Goal: Task Accomplishment & Management: Manage account settings

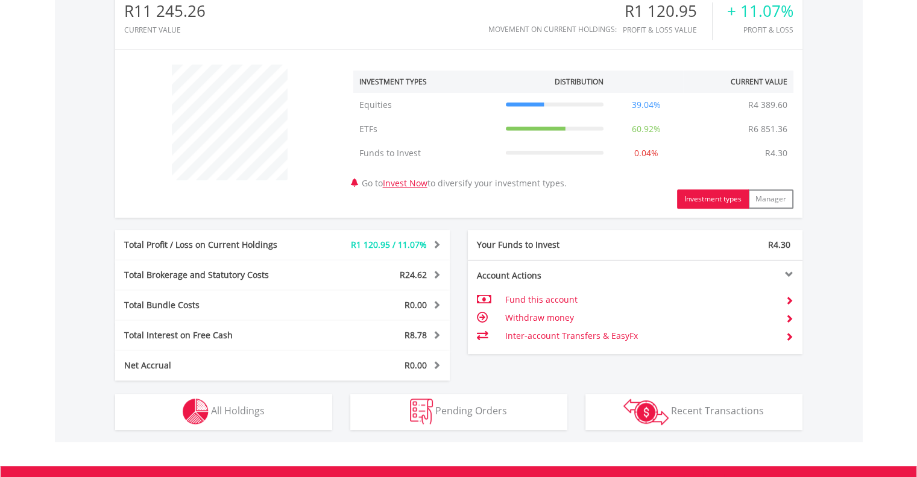
scroll to position [409, 0]
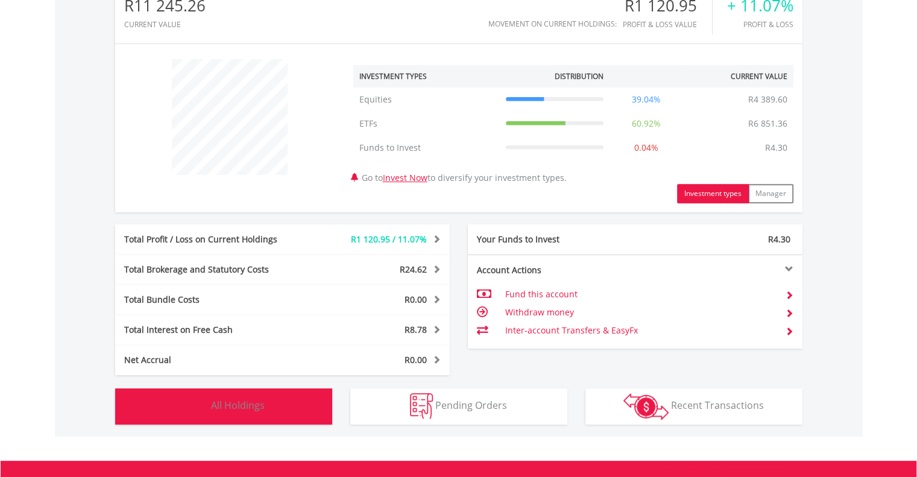
click at [276, 414] on button "Holdings All Holdings" at bounding box center [223, 406] width 217 height 36
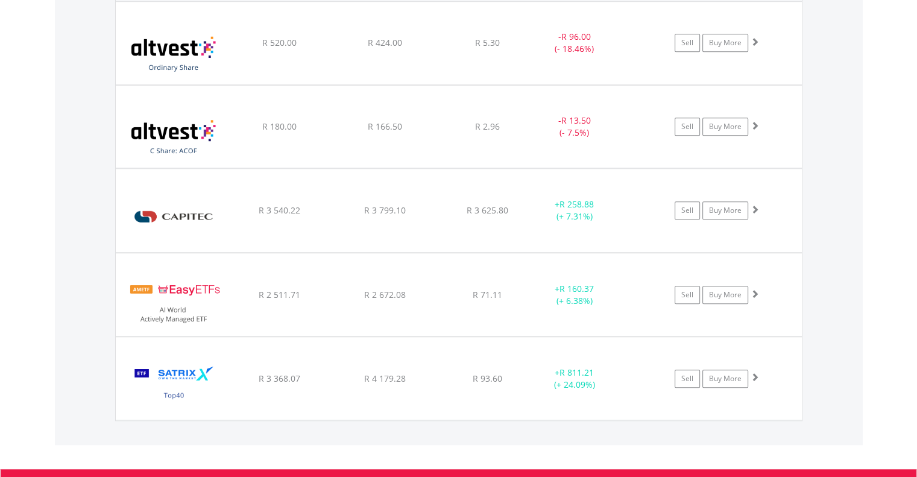
scroll to position [907, 0]
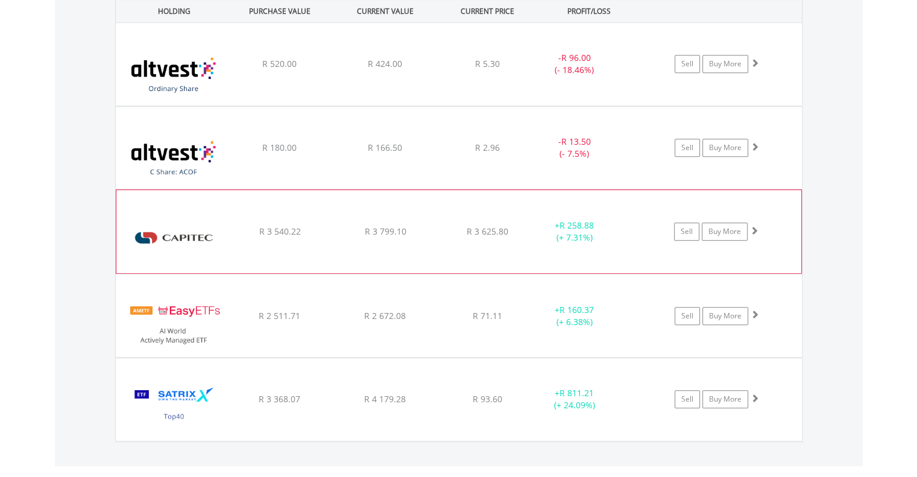
click at [221, 244] on img at bounding box center [174, 237] width 104 height 65
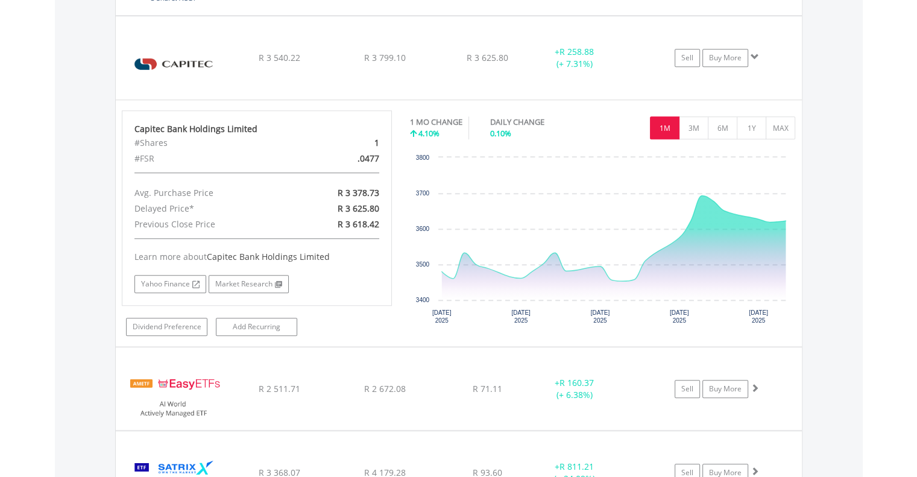
scroll to position [1088, 0]
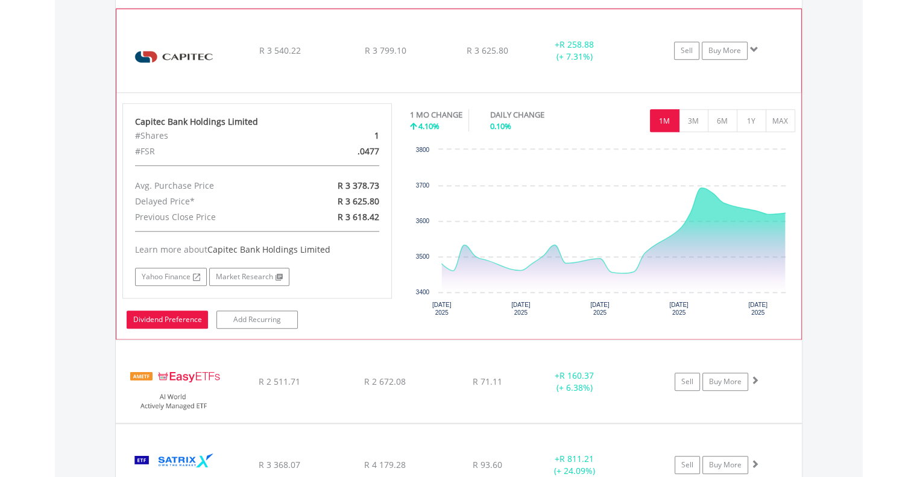
click at [161, 311] on link "Dividend Preference" at bounding box center [167, 320] width 81 height 18
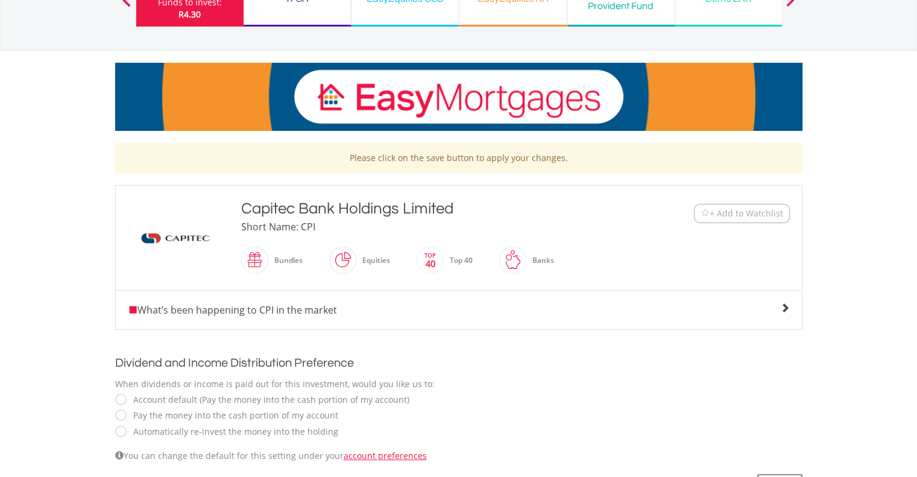
scroll to position [181, 0]
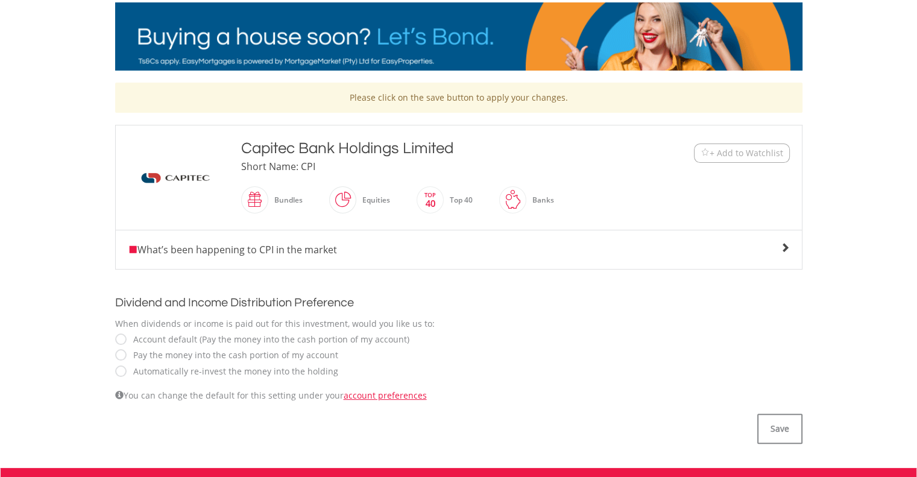
click at [136, 367] on label "Automatically re-invest the money into the holding" at bounding box center [232, 371] width 211 height 12
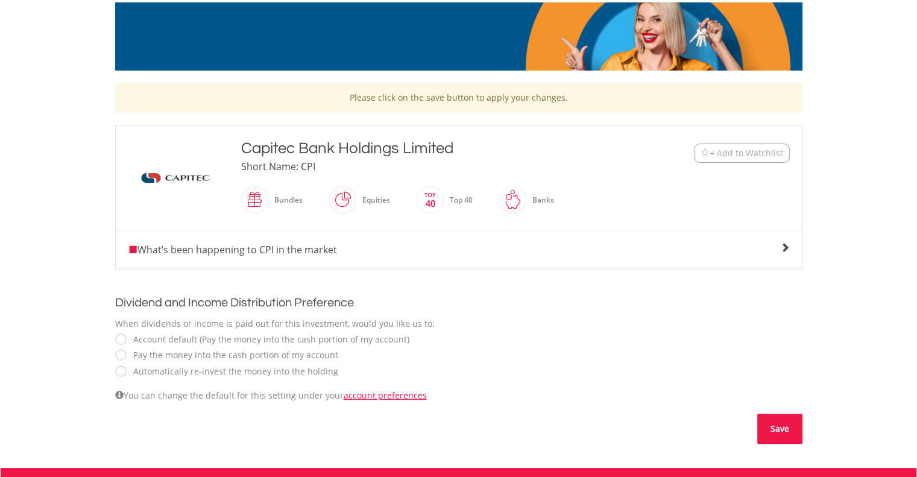
drag, startPoint x: 767, startPoint y: 432, endPoint x: 742, endPoint y: 422, distance: 27.1
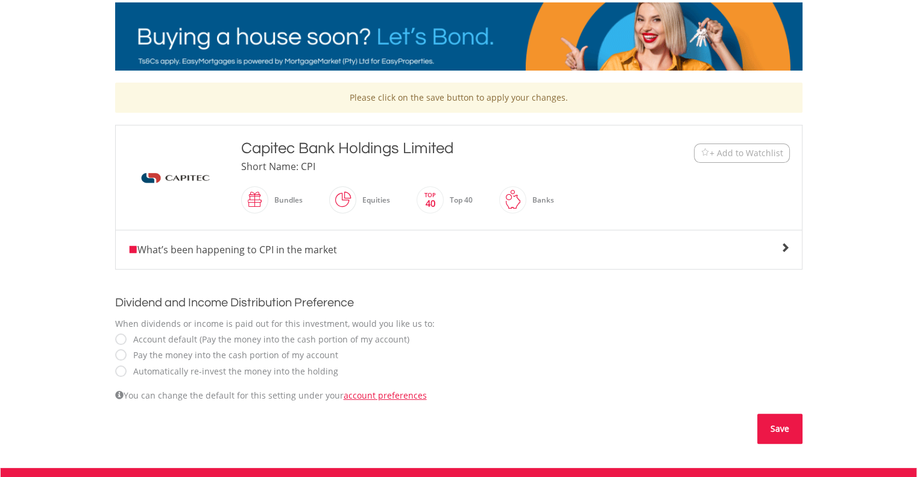
click at [767, 431] on button "Save" at bounding box center [779, 429] width 45 height 30
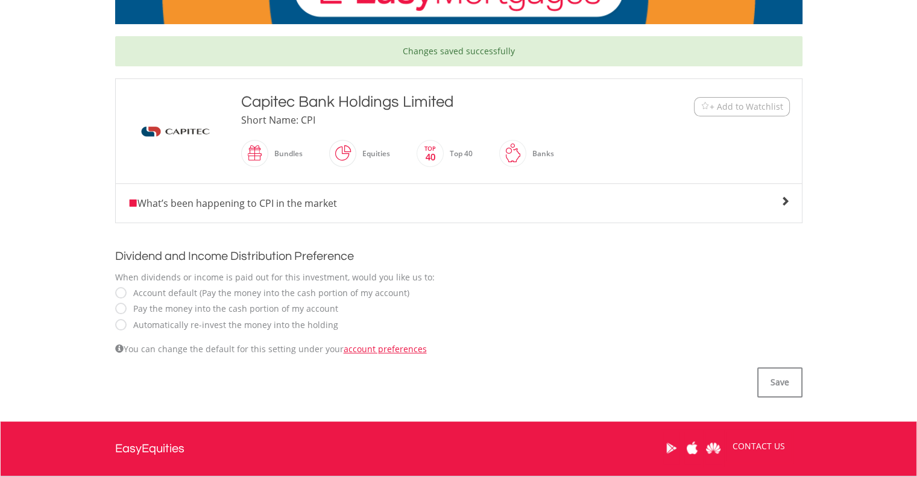
scroll to position [241, 0]
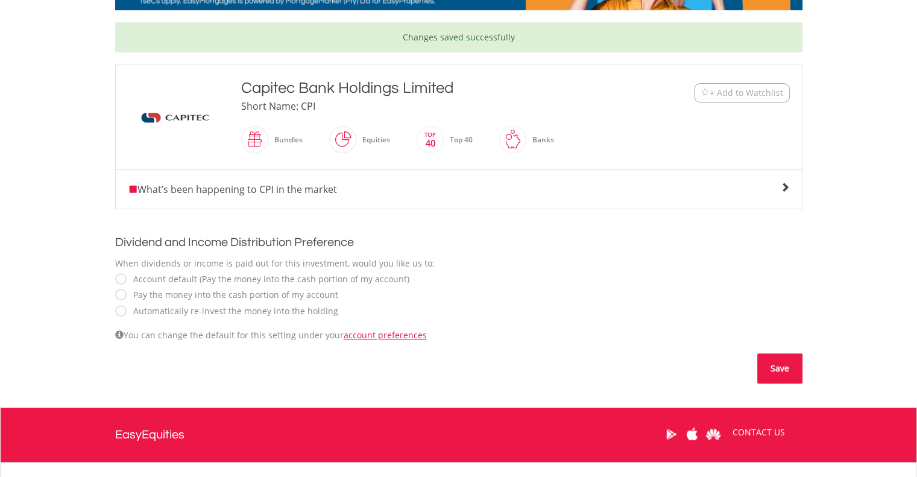
click at [765, 370] on button "Save" at bounding box center [779, 368] width 45 height 30
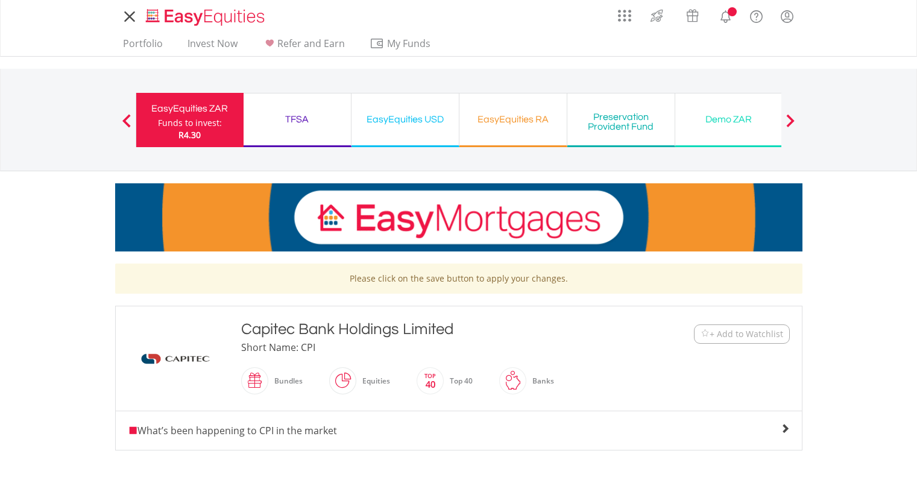
scroll to position [241, 0]
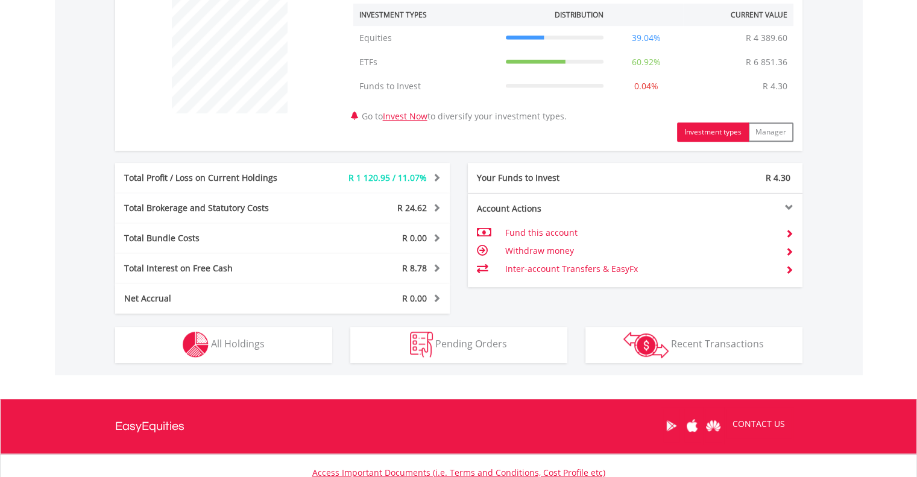
scroll to position [566, 0]
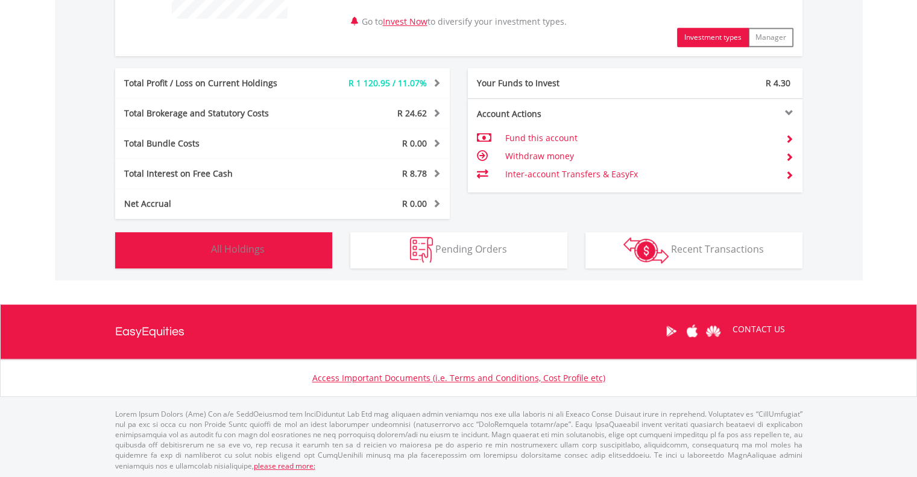
click at [246, 254] on span "All Holdings" at bounding box center [238, 248] width 54 height 13
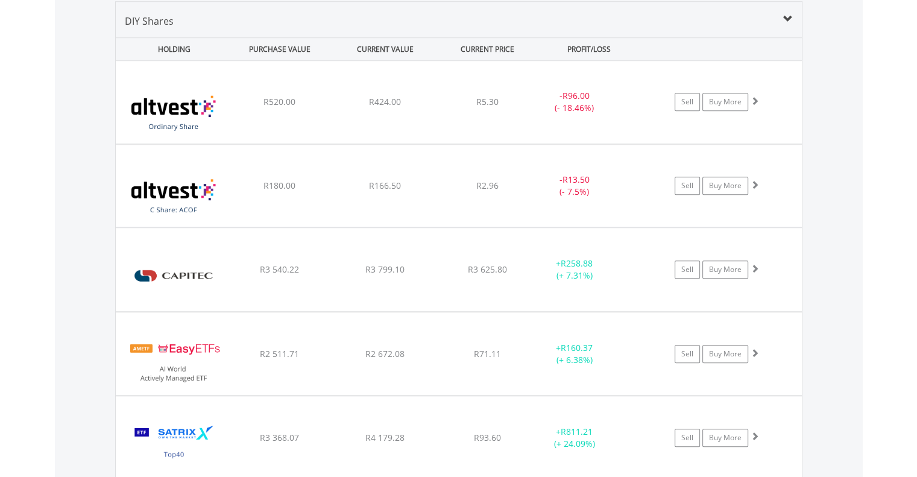
scroll to position [929, 0]
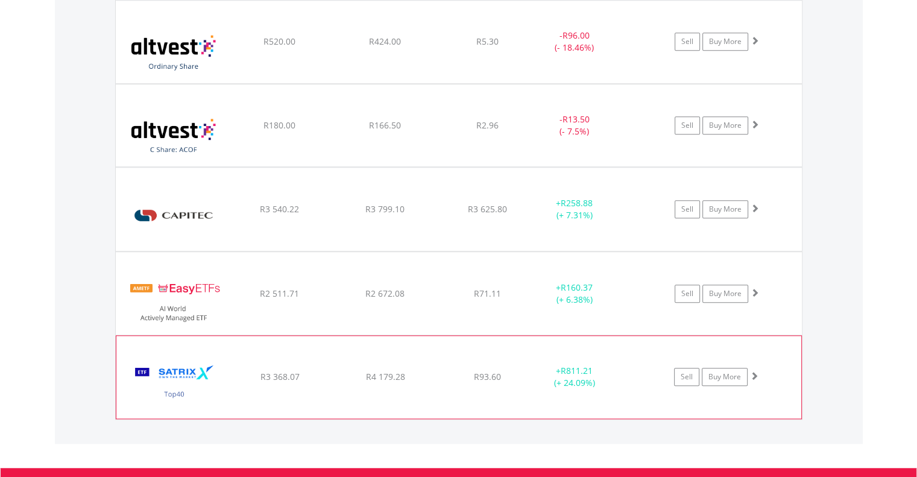
drag, startPoint x: 271, startPoint y: 356, endPoint x: 344, endPoint y: 381, distance: 77.0
click at [344, 83] on div "﻿ Satrix 40 ETF R3 368.07 R4 179.28 R93.60 + R811.21 (+ 24.09%) Sell Buy More" at bounding box center [459, 42] width 686 height 83
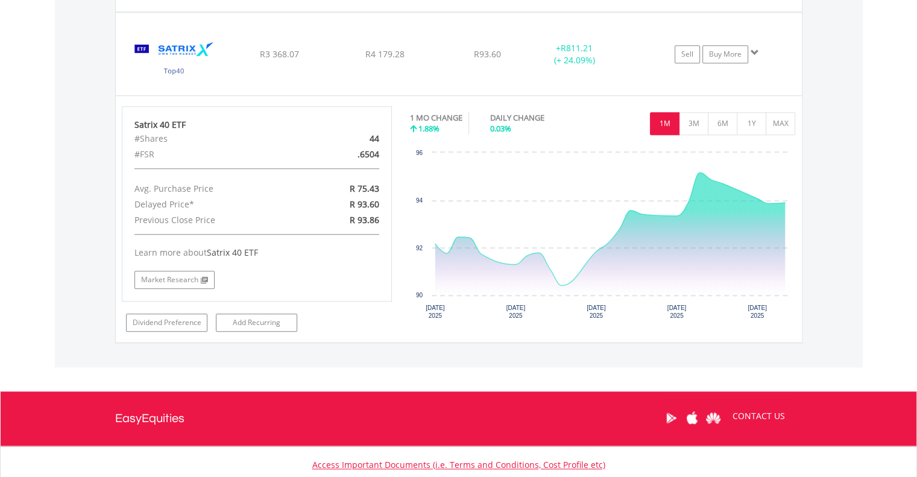
scroll to position [1291, 0]
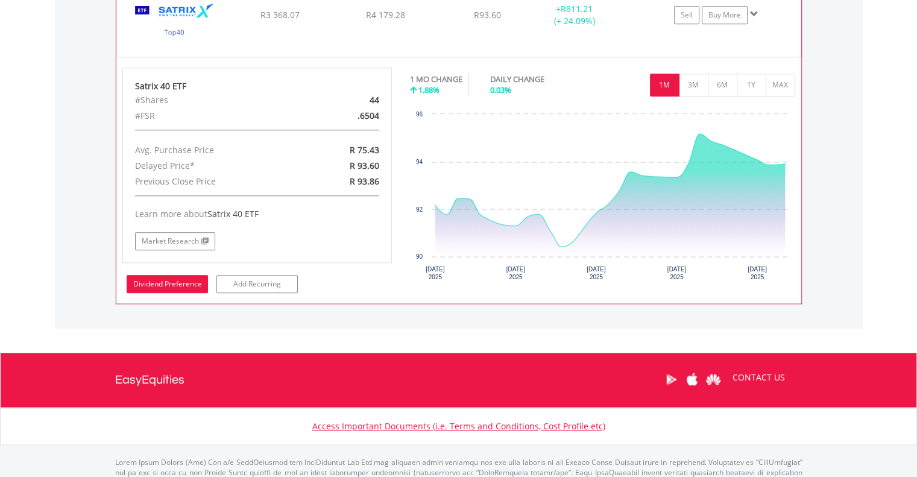
click at [181, 288] on link "Dividend Preference" at bounding box center [167, 284] width 81 height 18
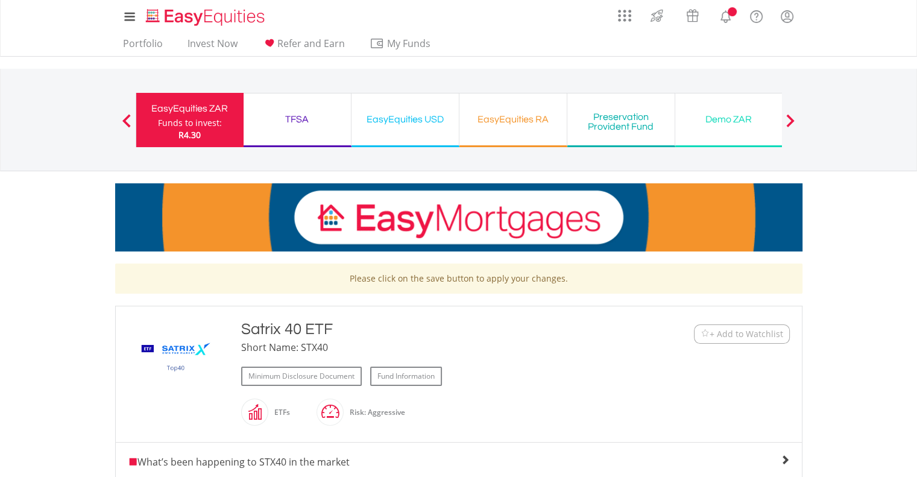
scroll to position [241, 0]
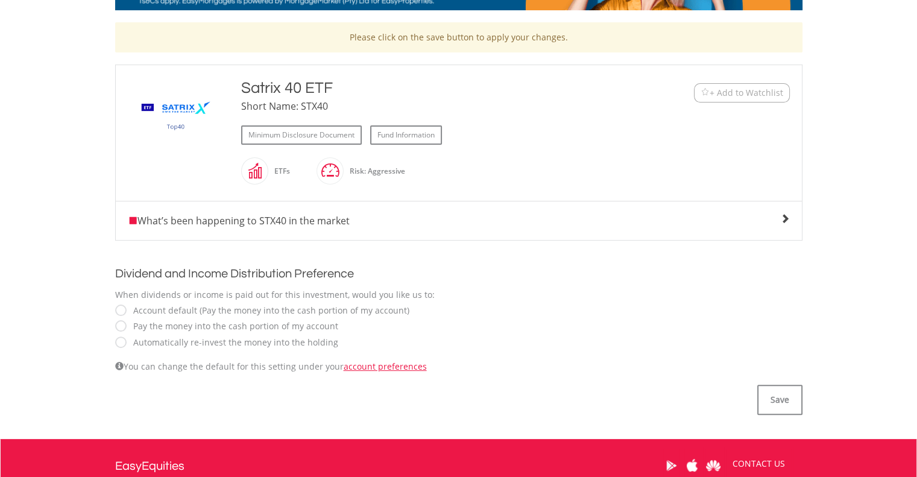
click at [183, 338] on label "Automatically re-invest the money into the holding" at bounding box center [232, 342] width 211 height 12
click at [775, 405] on button "Save" at bounding box center [779, 400] width 45 height 30
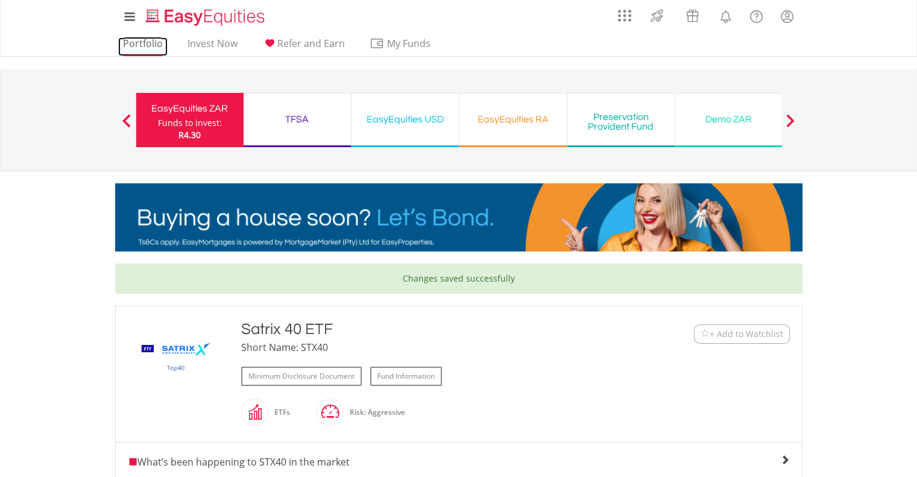
click at [158, 49] on link "Portfolio" at bounding box center [142, 46] width 49 height 19
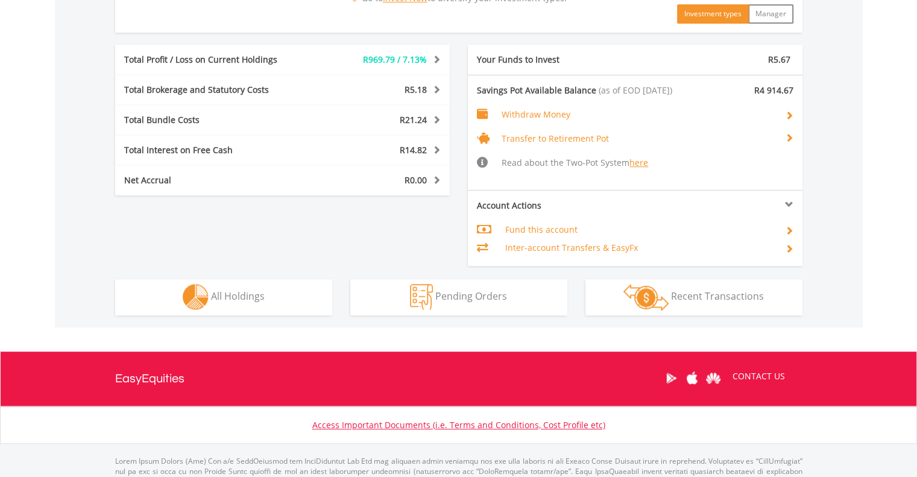
scroll to position [603, 0]
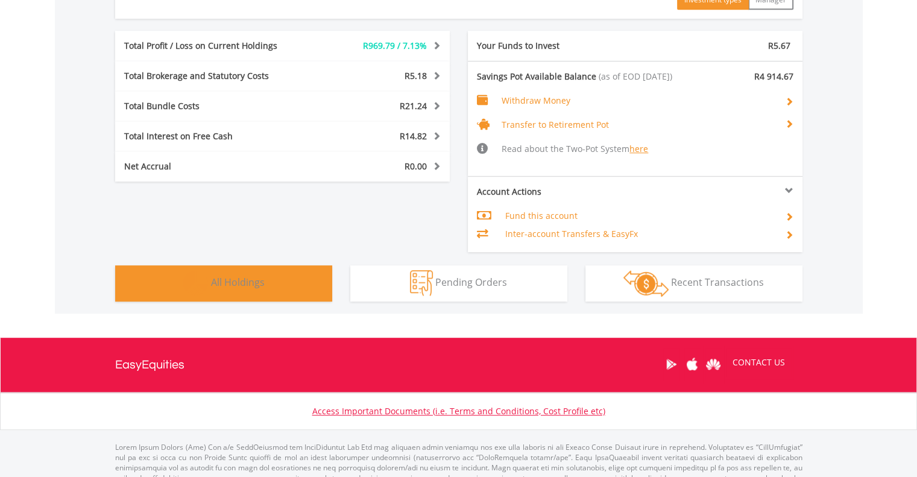
click at [229, 297] on button "Holdings All Holdings" at bounding box center [223, 283] width 217 height 36
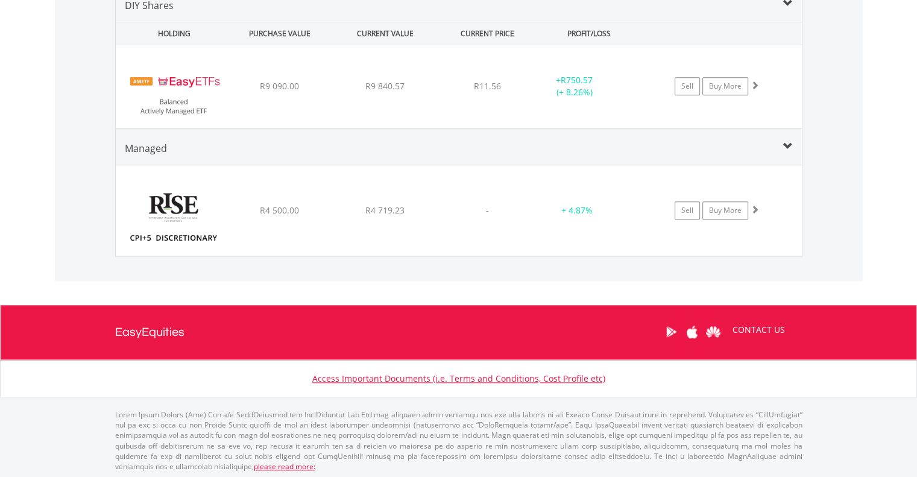
scroll to position [895, 0]
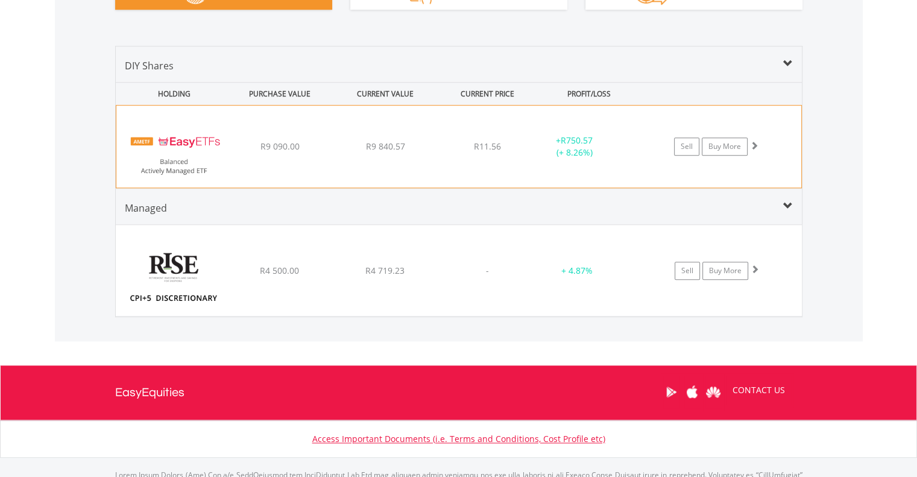
click at [284, 164] on div "﻿ EasyETFs Balanced Actively Managed ETF R9 090.00 R9 840.57 R11.56 + R750.57 (…" at bounding box center [458, 147] width 685 height 82
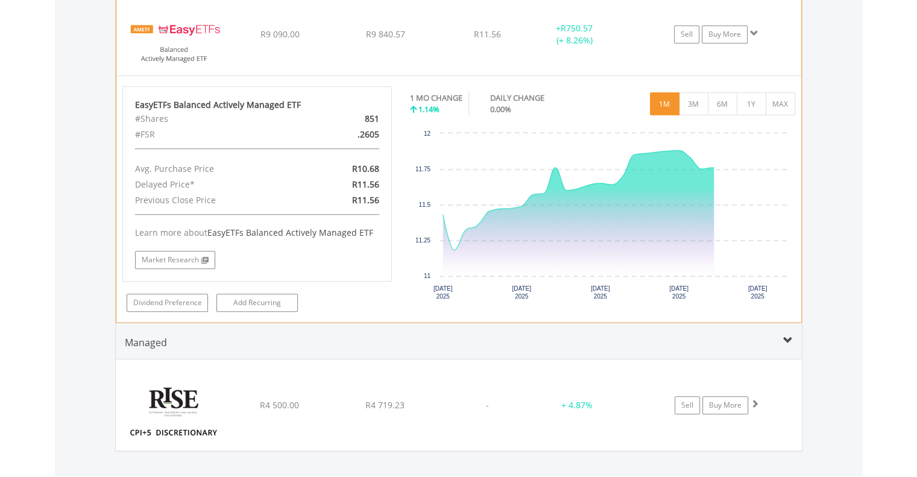
scroll to position [1015, 0]
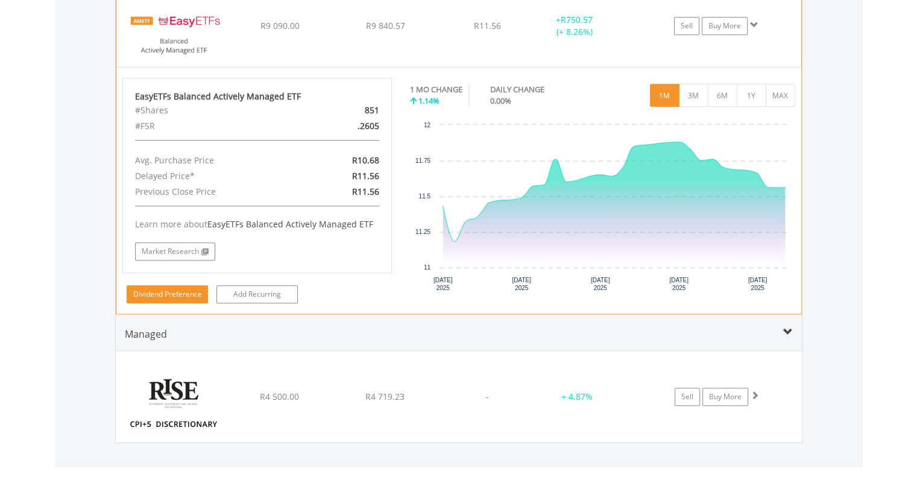
click at [186, 296] on link "Dividend Preference" at bounding box center [167, 294] width 81 height 18
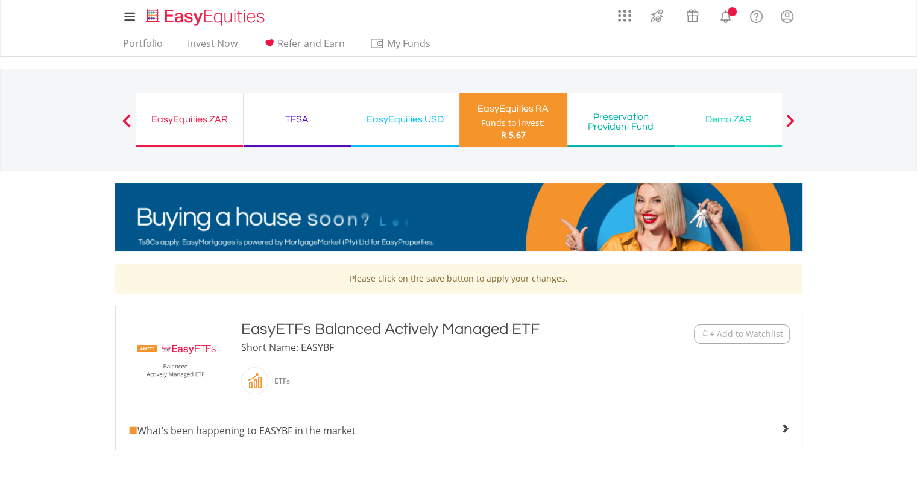
scroll to position [344, 0]
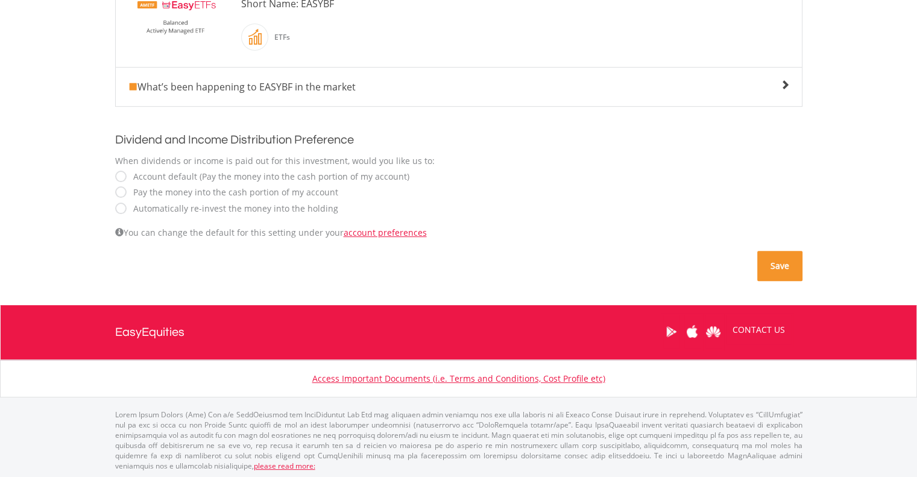
click at [788, 270] on button "Save" at bounding box center [779, 266] width 45 height 30
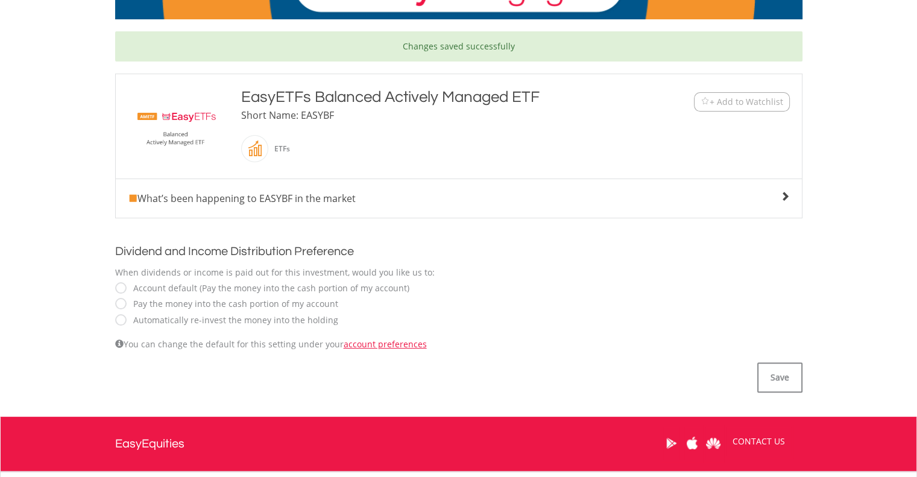
scroll to position [241, 0]
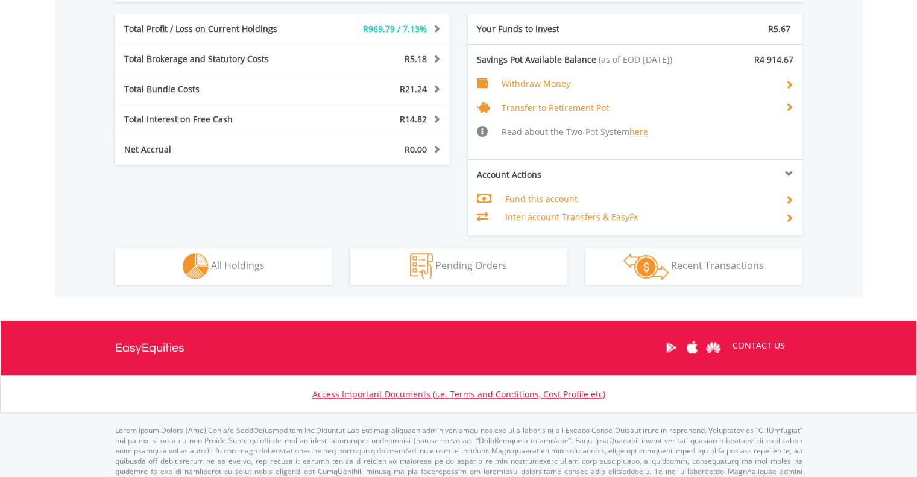
scroll to position [636, 0]
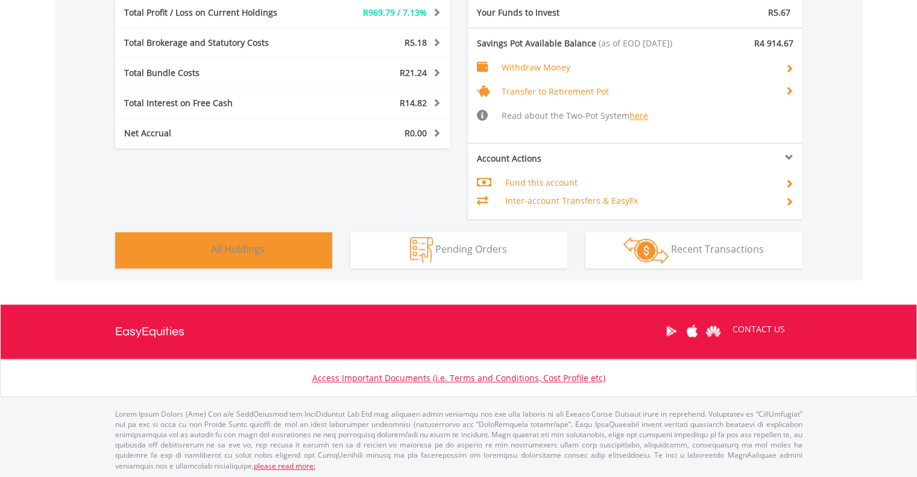
click at [245, 256] on button "Holdings All Holdings" at bounding box center [223, 250] width 217 height 36
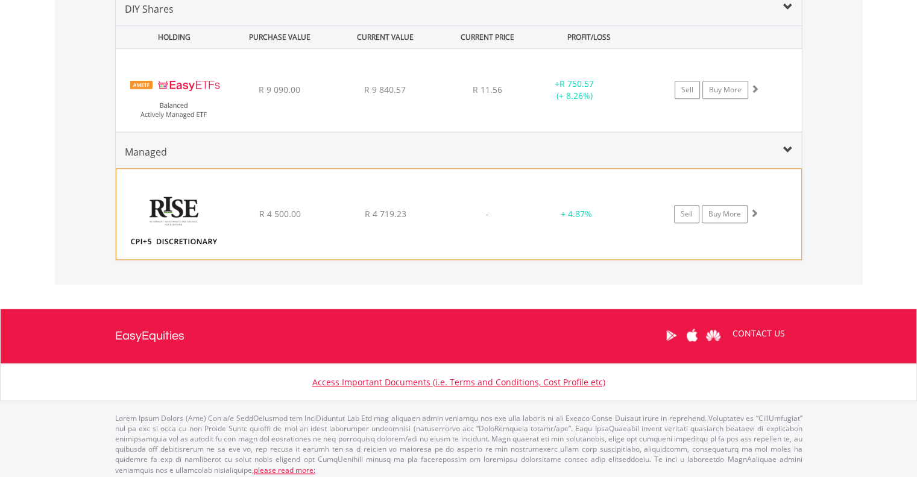
scroll to position [955, 0]
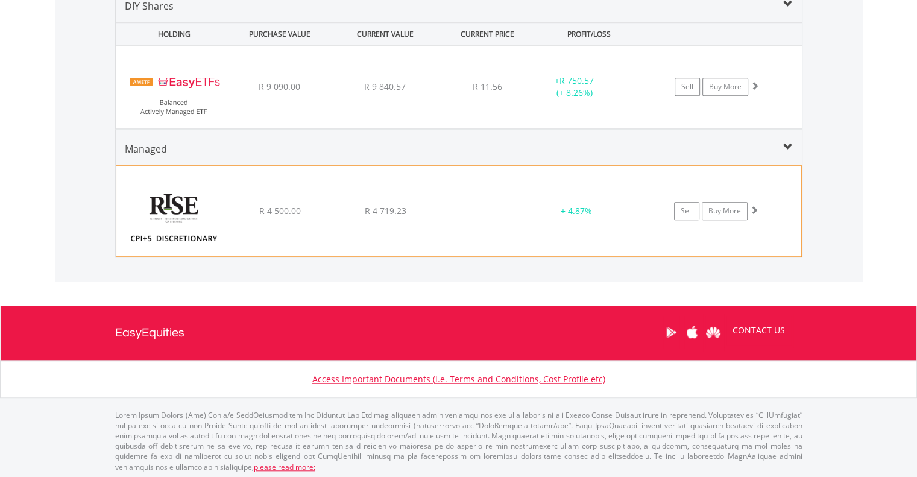
click at [245, 216] on div "﻿ RISE CPI+5 Discretionary RA R 4 500.00 R 4 719.23 - + 4.87% Sell Buy More" at bounding box center [458, 211] width 685 height 90
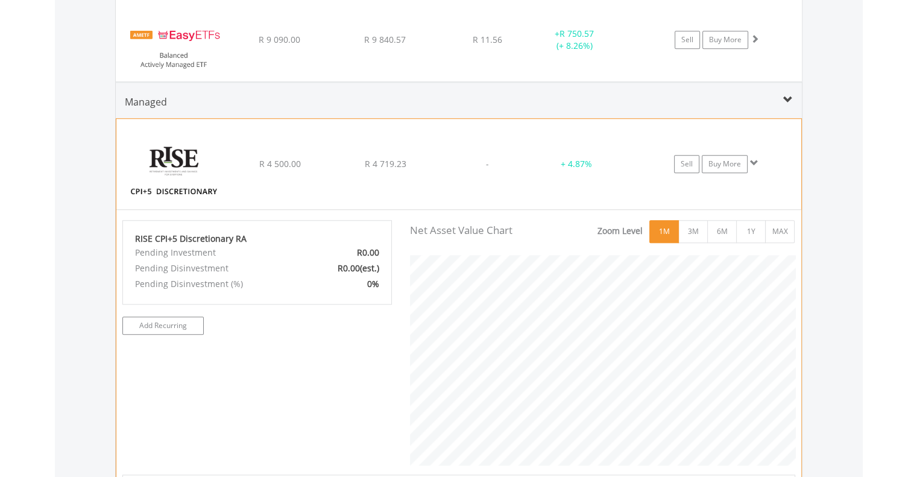
scroll to position [602750, 602593]
click at [760, 226] on button "1Y" at bounding box center [751, 231] width 30 height 23
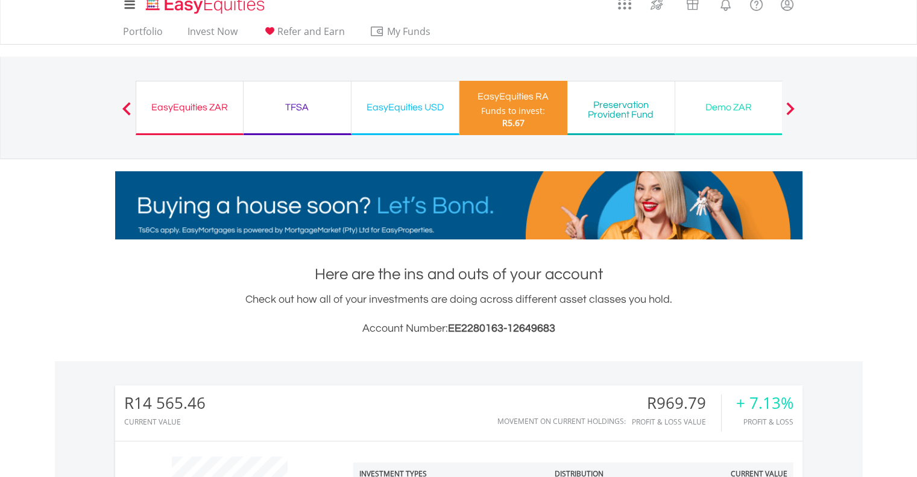
scroll to position [0, 0]
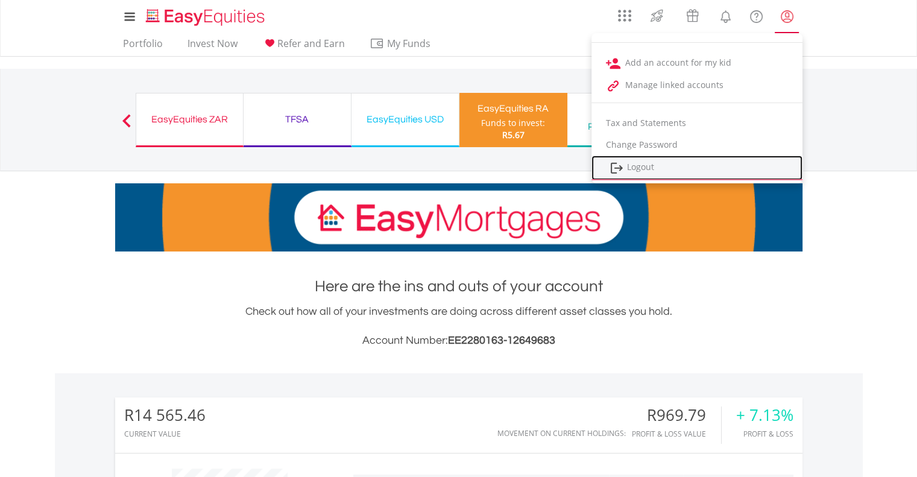
click at [681, 161] on link "Logout" at bounding box center [697, 168] width 211 height 25
